Goal: Information Seeking & Learning: Find specific fact

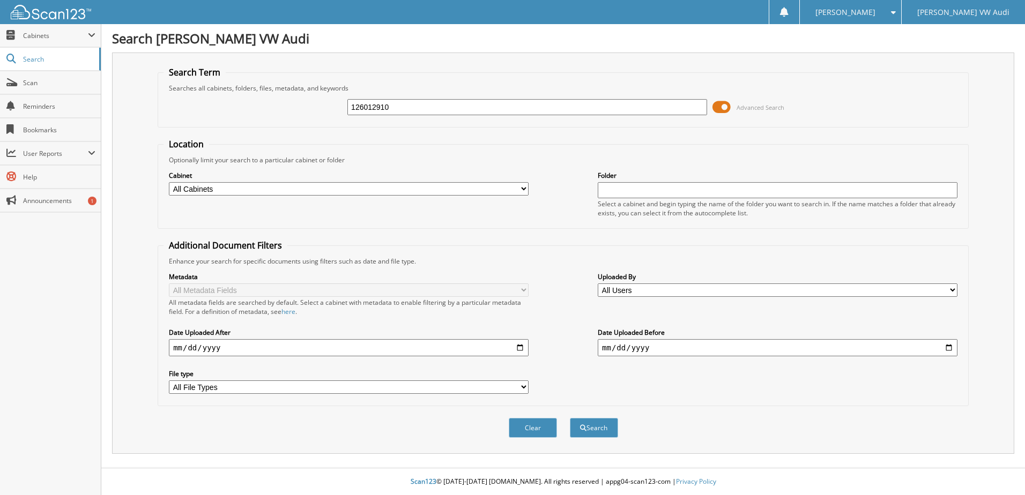
type input "126012910"
click at [570, 418] on button "Search" at bounding box center [594, 428] width 48 height 20
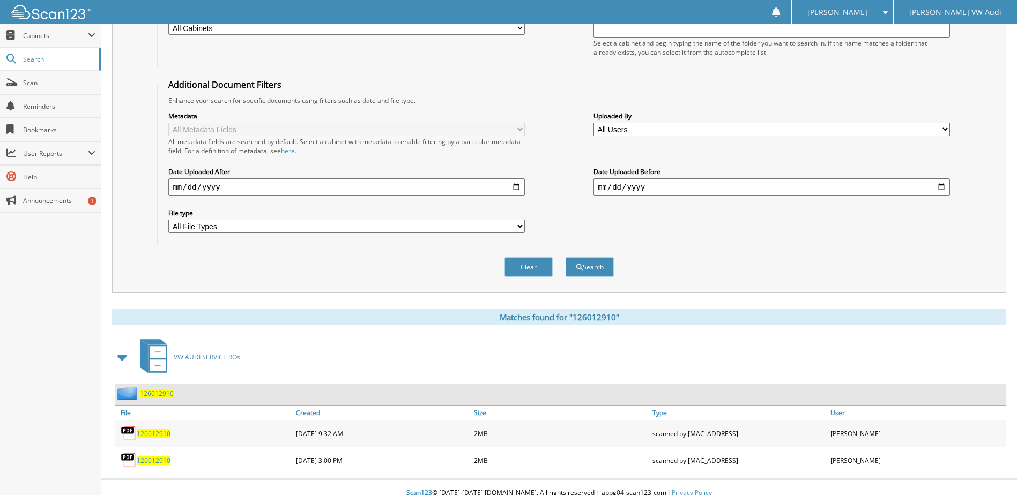
scroll to position [173, 0]
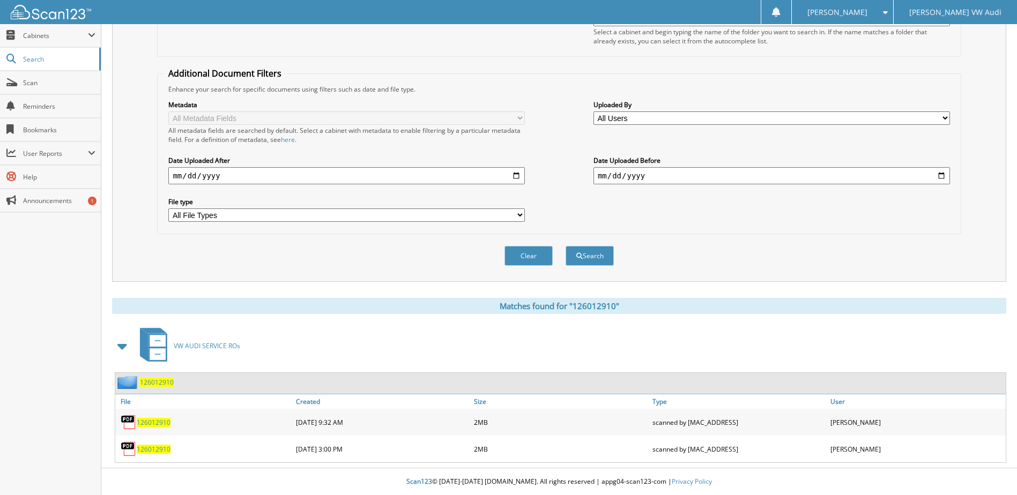
click at [165, 422] on span "126012910" at bounding box center [154, 422] width 34 height 9
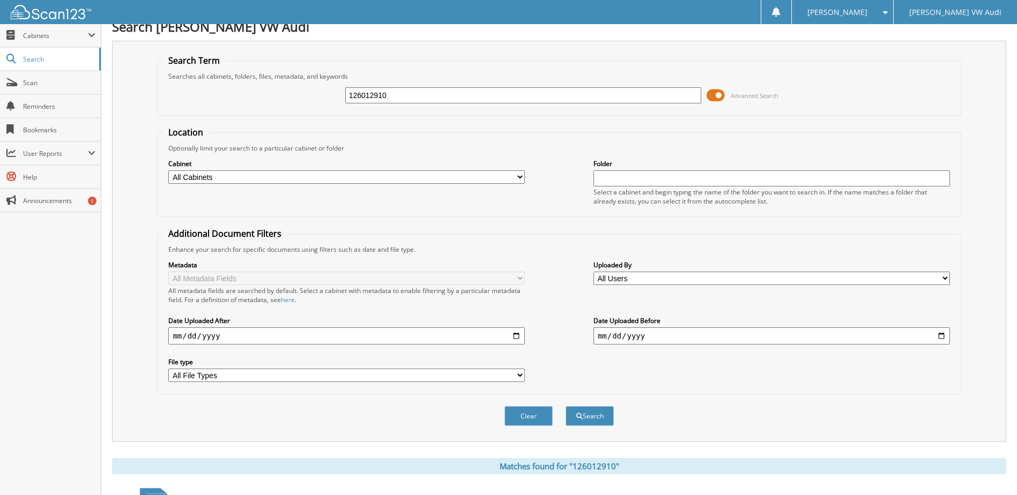
scroll to position [0, 0]
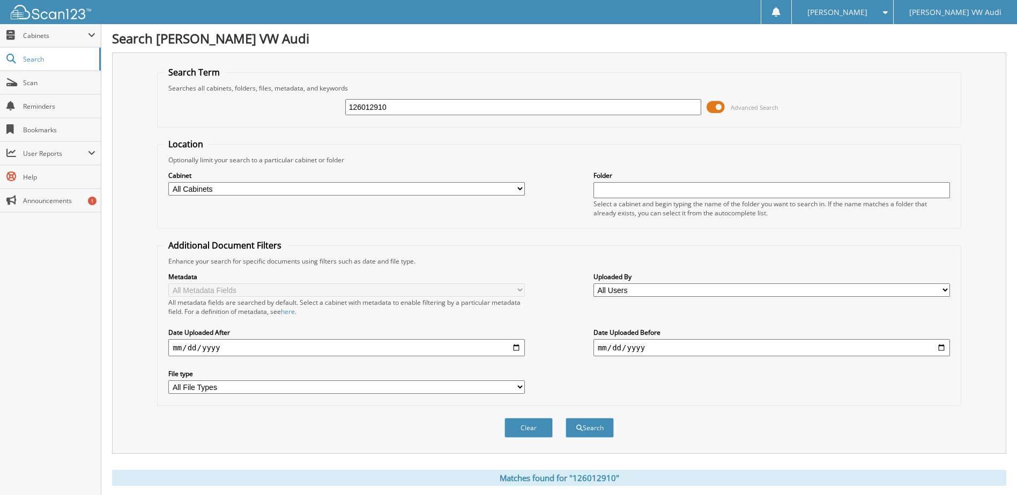
drag, startPoint x: 434, startPoint y: 104, endPoint x: 308, endPoint y: 131, distance: 128.9
click at [308, 131] on form "Search Term Searches all cabinets, folders, files, metadata, and keywords 12601…" at bounding box center [558, 257] width 803 height 383
click at [362, 103] on input "text" at bounding box center [523, 107] width 356 height 16
paste input "126017342"
type input "126017342"
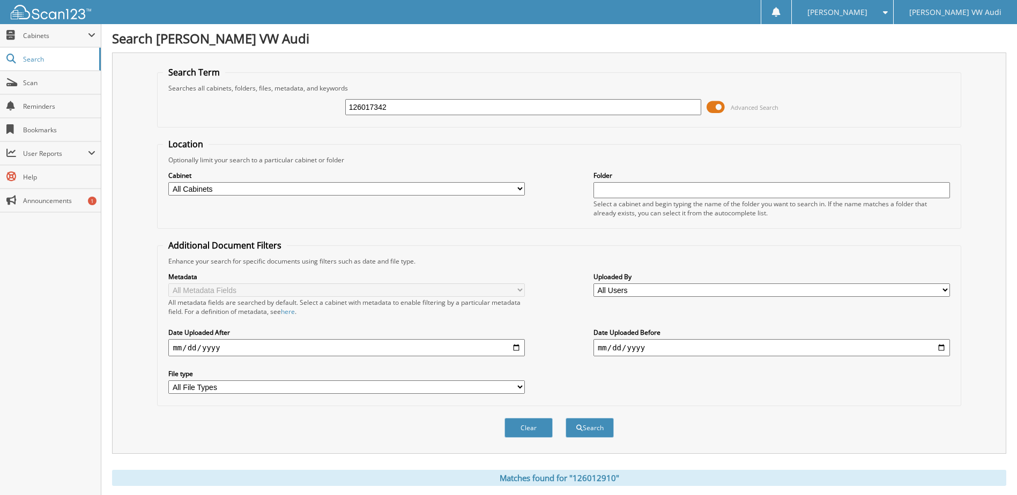
click at [565, 418] on button "Search" at bounding box center [589, 428] width 48 height 20
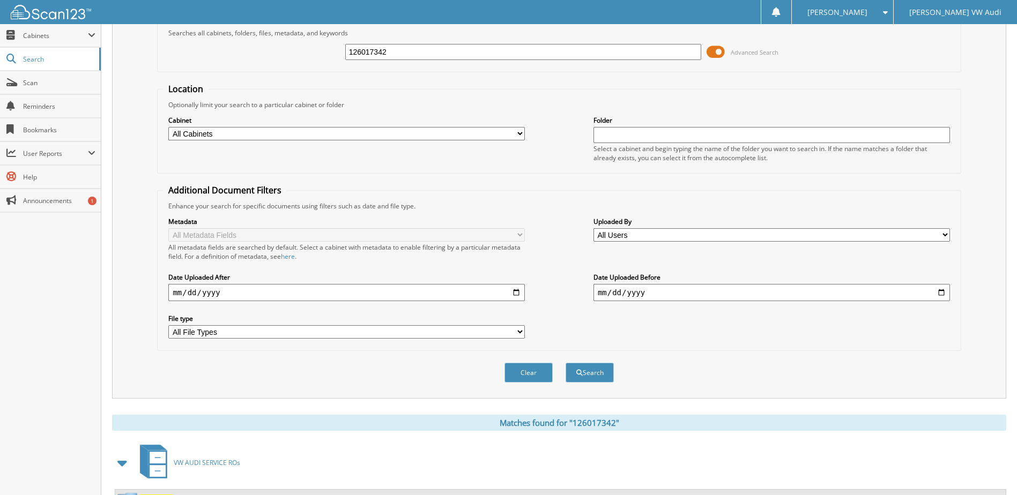
scroll to position [173, 0]
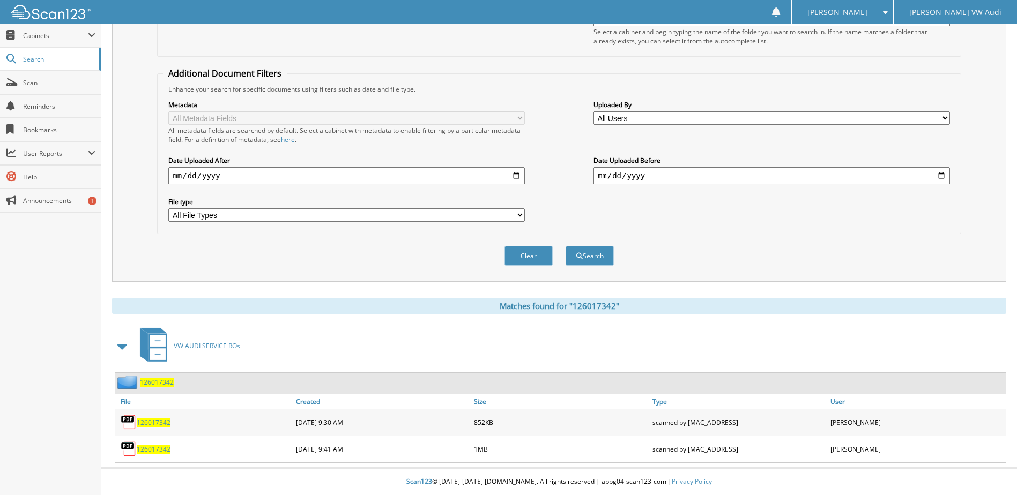
click at [154, 419] on span "126017342" at bounding box center [154, 422] width 34 height 9
click at [156, 451] on span "126017342" at bounding box center [154, 449] width 34 height 9
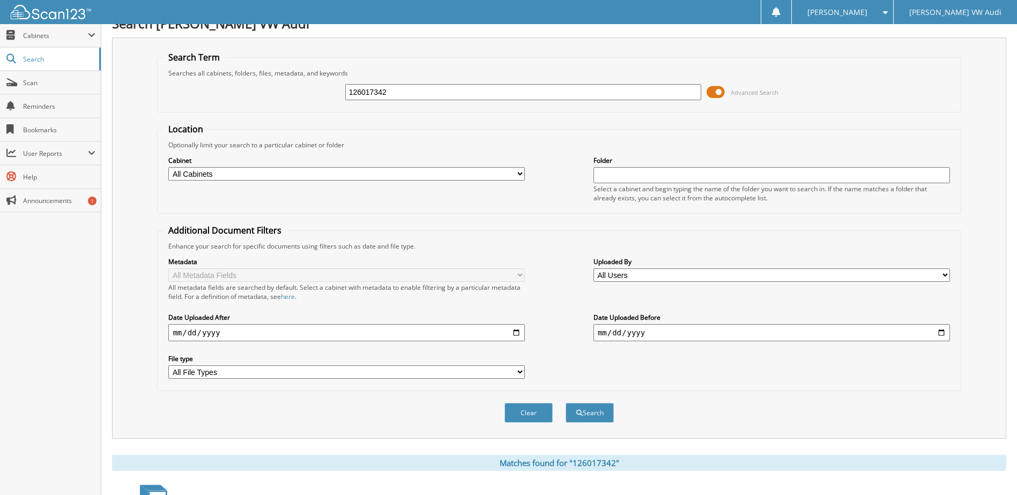
scroll to position [12, 0]
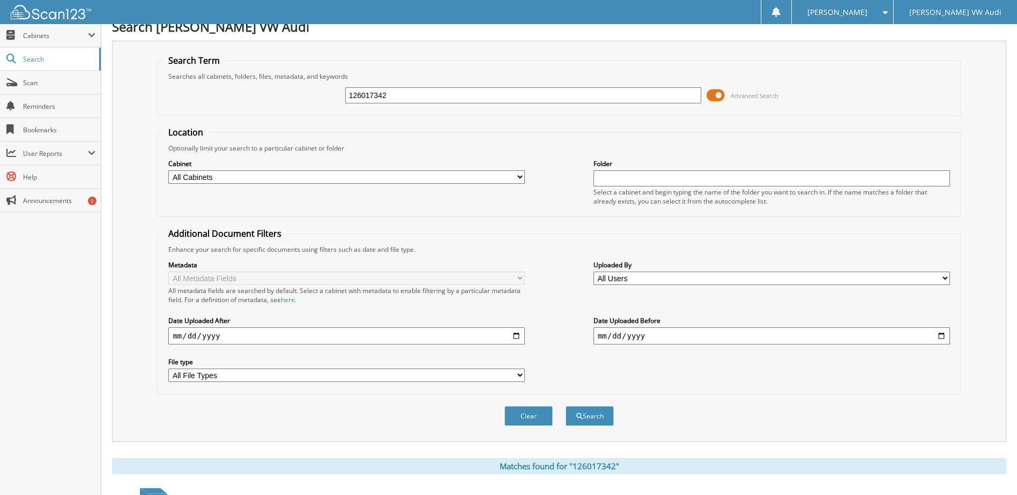
drag, startPoint x: 461, startPoint y: 96, endPoint x: 300, endPoint y: 110, distance: 161.4
click at [300, 110] on fieldset "Search Term Searches all cabinets, folders, files, metadata, and keywords 12601…" at bounding box center [558, 85] width 803 height 61
click at [430, 95] on input "text" at bounding box center [523, 95] width 356 height 16
paste input "126025407"
type input "126025407"
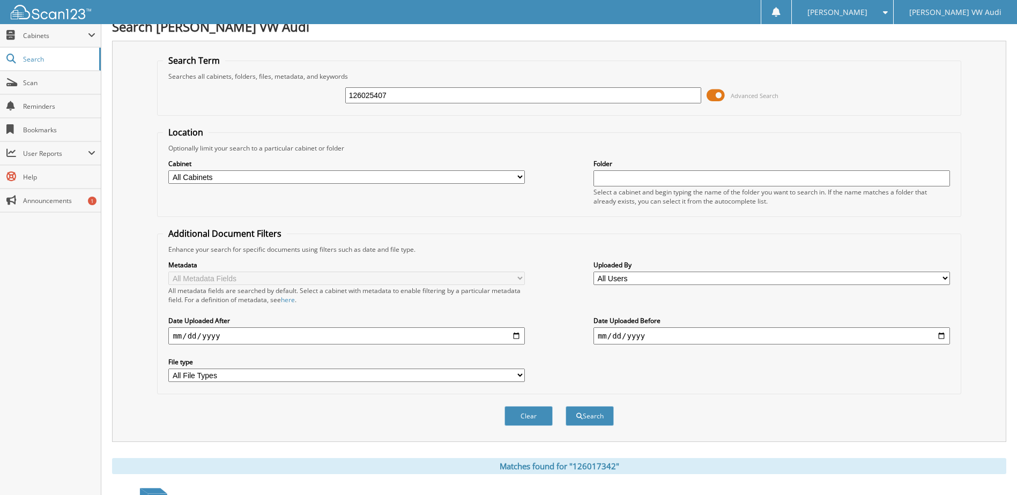
click at [565, 406] on button "Search" at bounding box center [589, 416] width 48 height 20
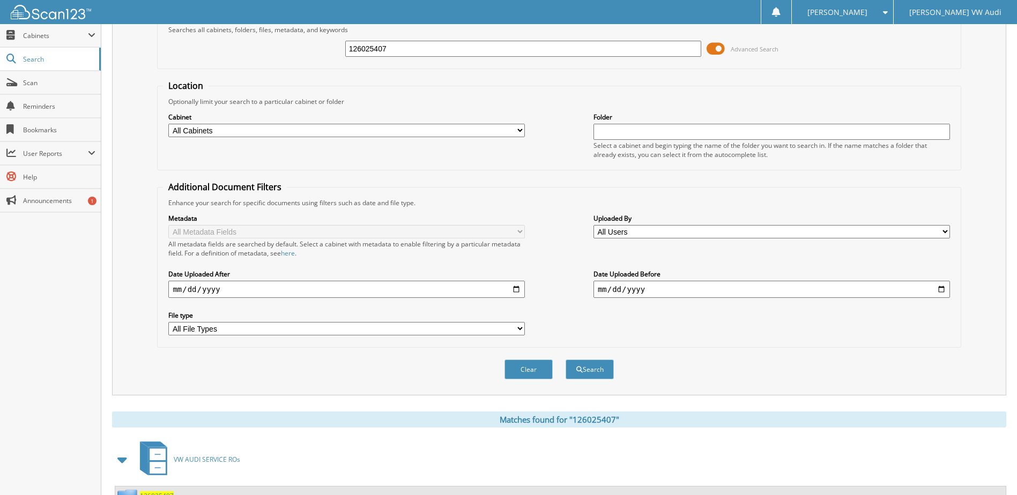
scroll to position [146, 0]
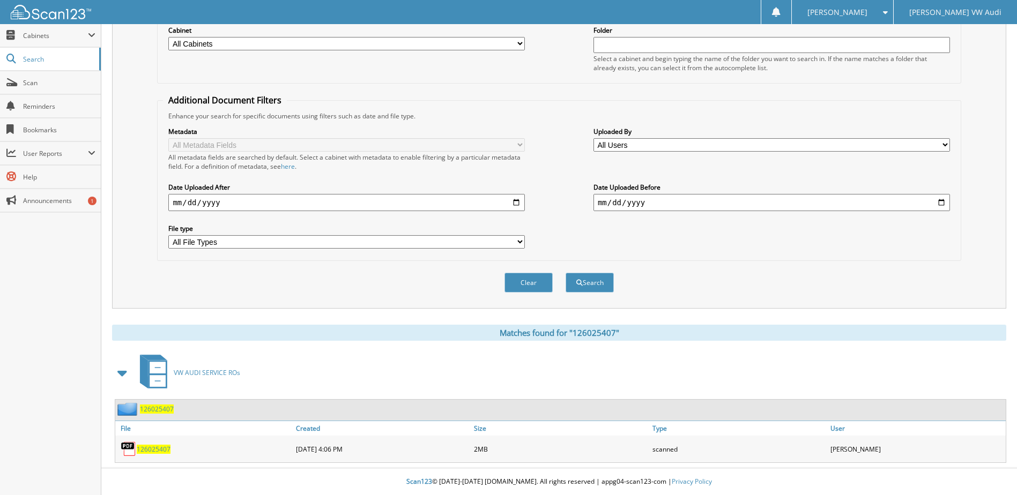
click at [159, 444] on div "126025407" at bounding box center [204, 448] width 178 height 21
click at [158, 452] on span "126025407" at bounding box center [154, 449] width 34 height 9
